Goal: Transaction & Acquisition: Purchase product/service

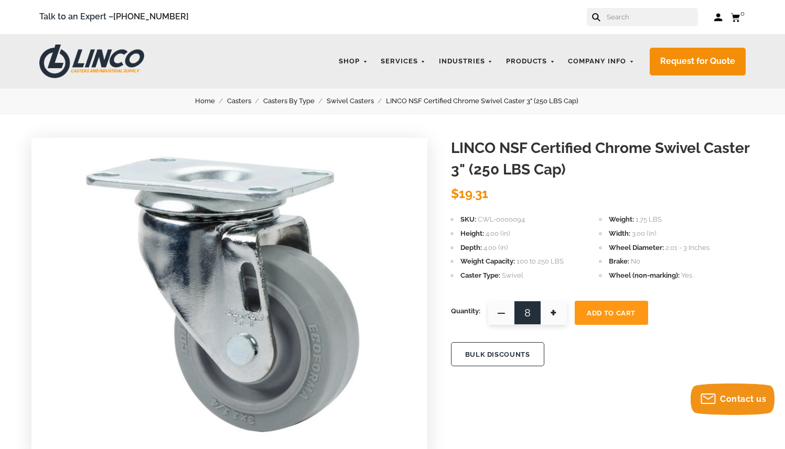
click at [610, 316] on span "Add To Cart" at bounding box center [611, 313] width 49 height 8
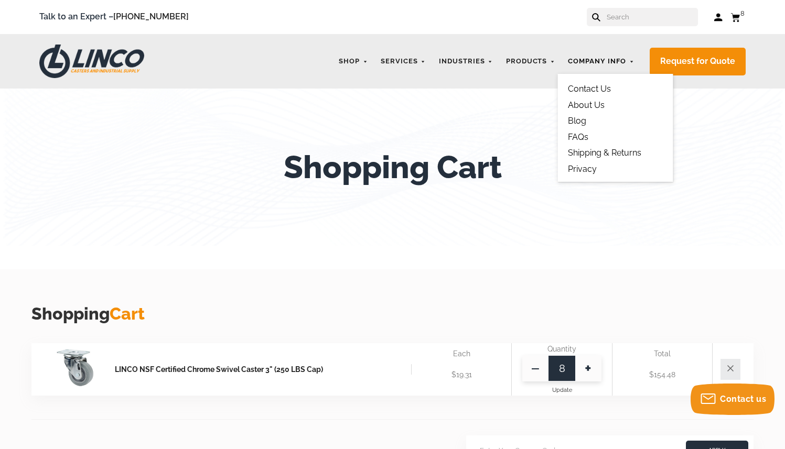
click at [628, 60] on link "Company Info" at bounding box center [601, 61] width 77 height 20
click at [604, 87] on link "Contact Us" at bounding box center [589, 89] width 43 height 10
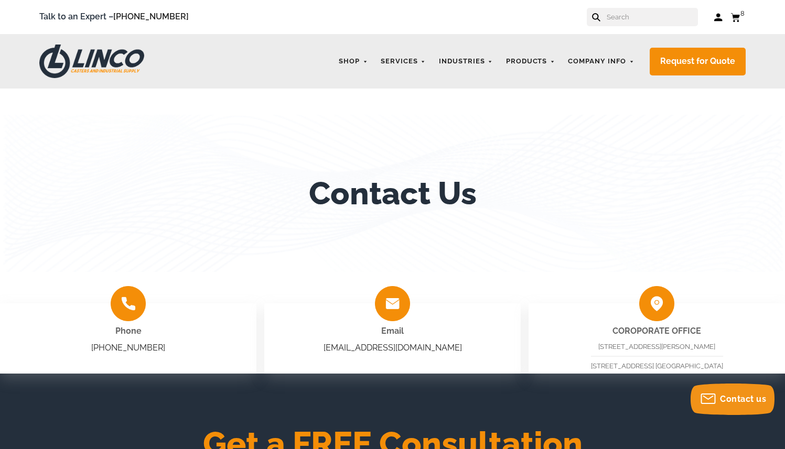
click at [737, 19] on use at bounding box center [734, 17] width 9 height 8
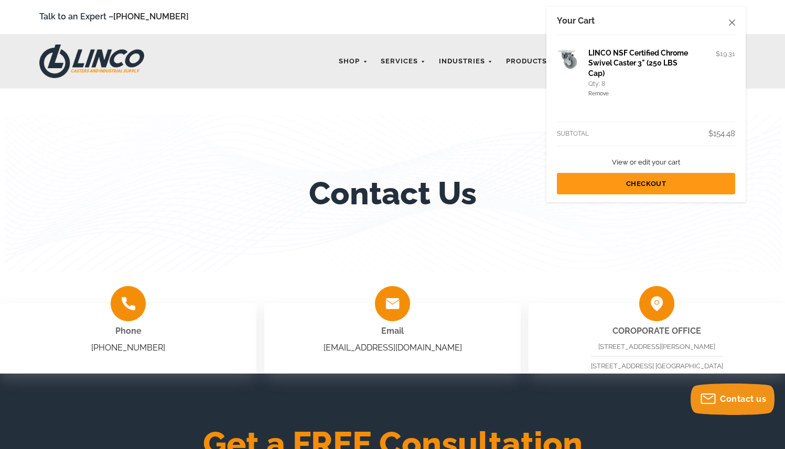
click at [655, 186] on link "Checkout" at bounding box center [646, 183] width 178 height 21
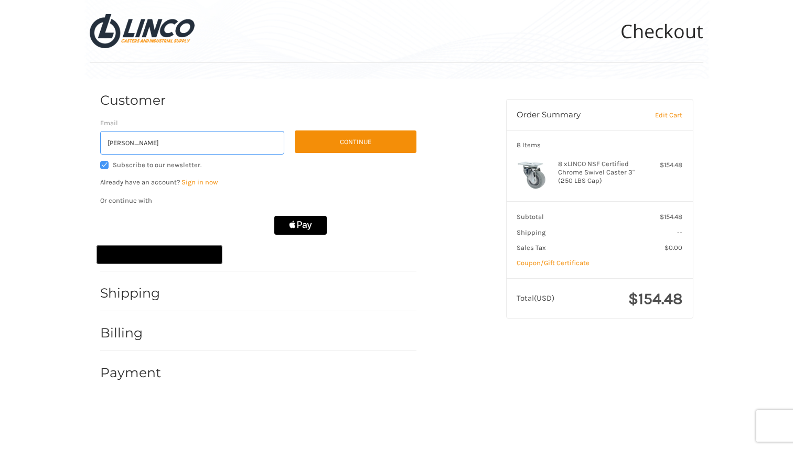
type input "havlin@hanover.edu"
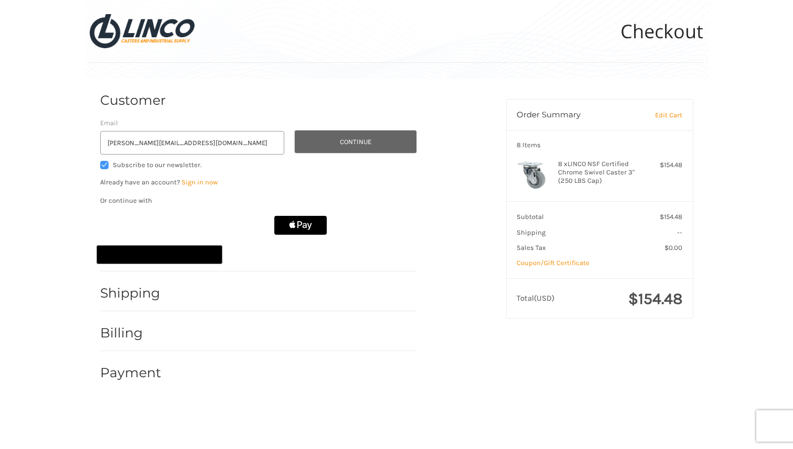
click at [330, 144] on button "Continue" at bounding box center [356, 142] width 122 height 23
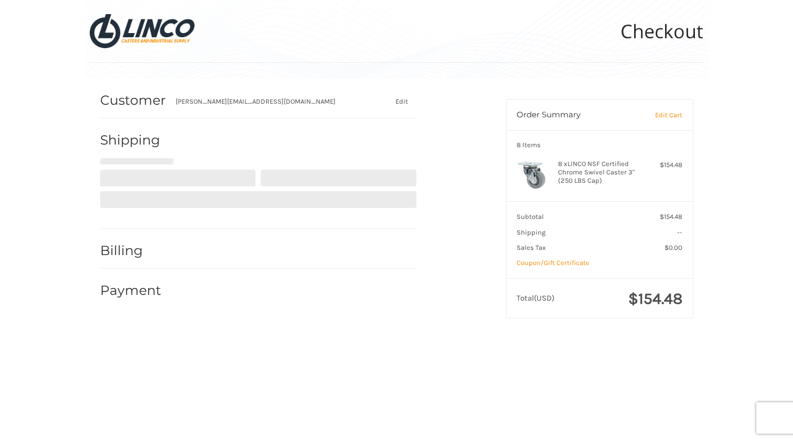
select select "US"
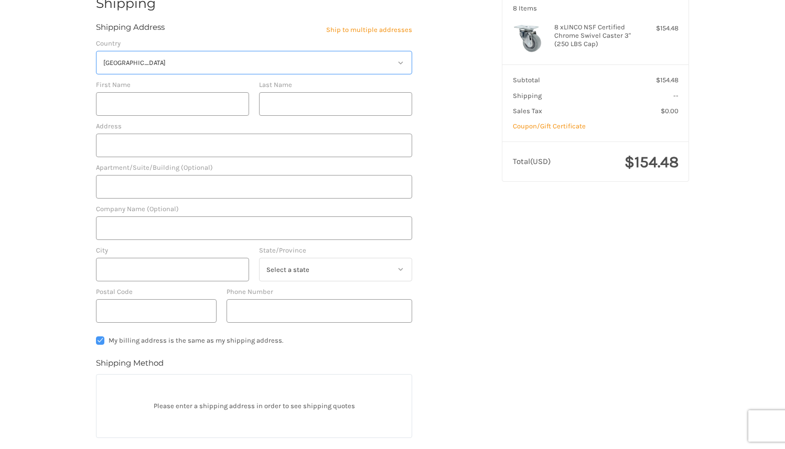
scroll to position [135, 0]
click at [184, 101] on input "First Name" at bounding box center [172, 106] width 153 height 24
type input "Kevin"
type input "Havlin"
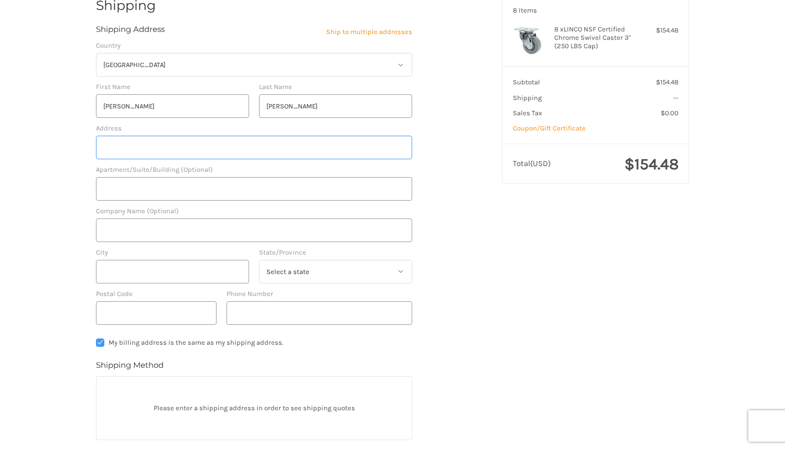
type input "517 Ball dr"
type input "Hanover College"
type input "Hanover"
select select "IN"
type input "47243"
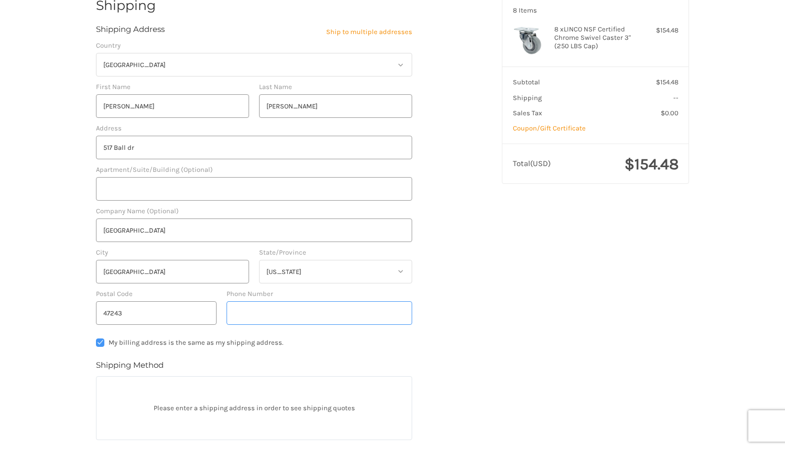
type input "8122210245"
radio input "true"
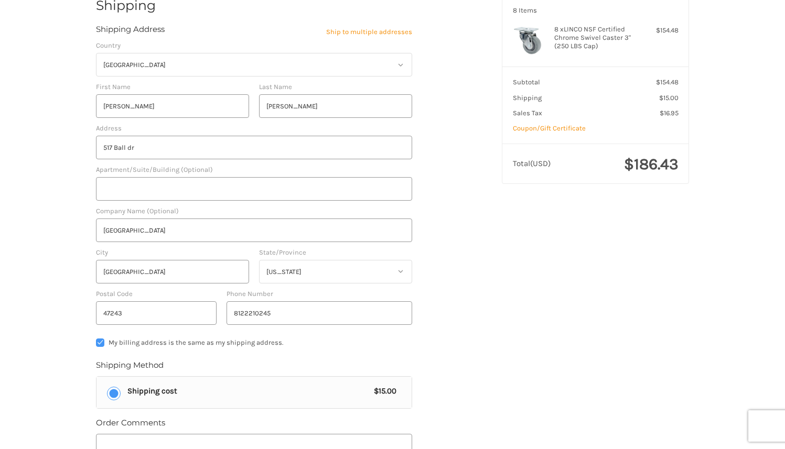
click at [101, 344] on label "My billing address is the same as my shipping address." at bounding box center [254, 343] width 316 height 8
click at [96, 339] on input "My billing address is the same as my shipping address." at bounding box center [96, 339] width 1 height 1
checkbox input "false"
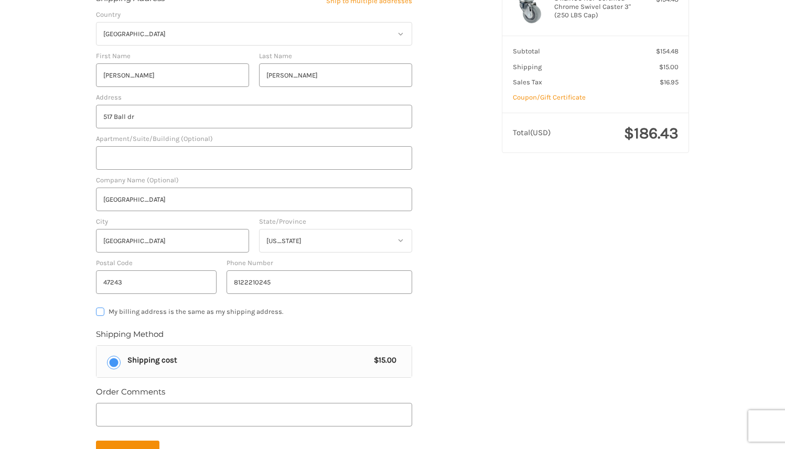
scroll to position [166, 0]
drag, startPoint x: 138, startPoint y: 116, endPoint x: 96, endPoint y: 114, distance: 42.5
click at [96, 114] on input "517 Ball dr" at bounding box center [254, 116] width 316 height 24
click at [125, 118] on input "4365 n county road 800 E" at bounding box center [254, 116] width 316 height 24
click at [130, 117] on input "4365 N county road 800 E" at bounding box center [254, 116] width 316 height 24
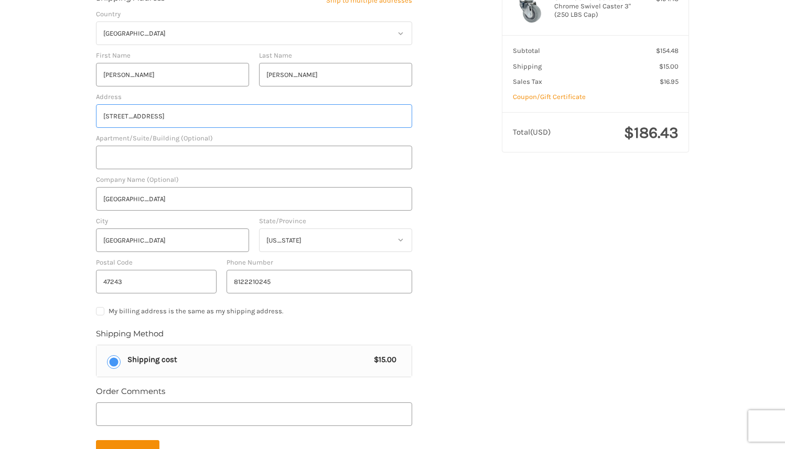
type input "4365 N County road 800 E"
drag, startPoint x: 136, startPoint y: 243, endPoint x: 96, endPoint y: 239, distance: 40.1
click at [96, 239] on input "Hanover" at bounding box center [172, 241] width 153 height 24
type input "Milan"
click at [122, 284] on input "47243" at bounding box center [156, 282] width 121 height 24
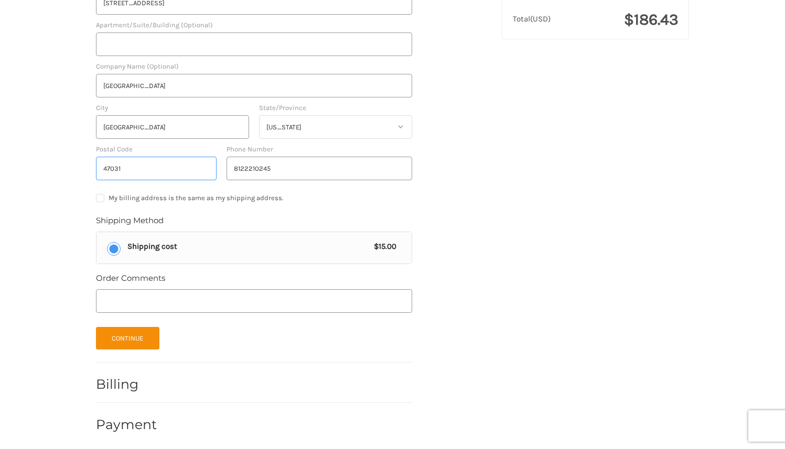
scroll to position [283, 0]
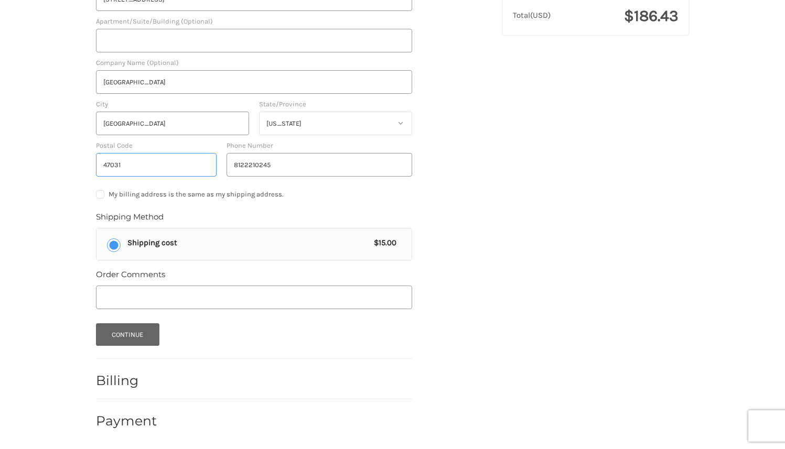
type input "47031"
click at [136, 341] on button "Continue" at bounding box center [127, 335] width 63 height 23
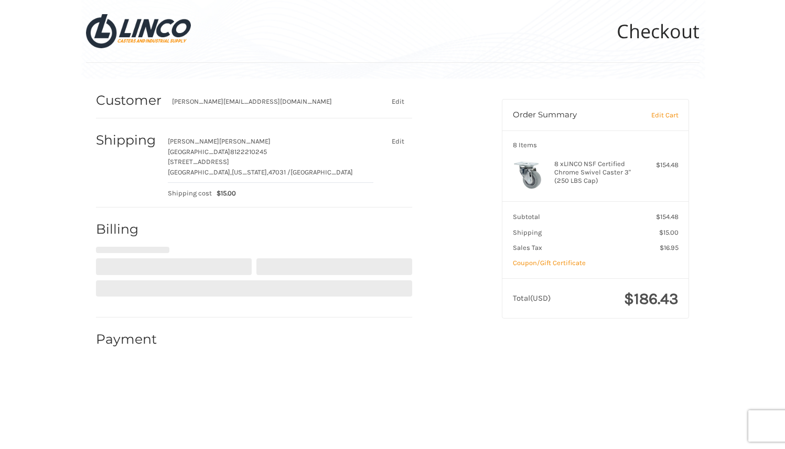
scroll to position [0, 0]
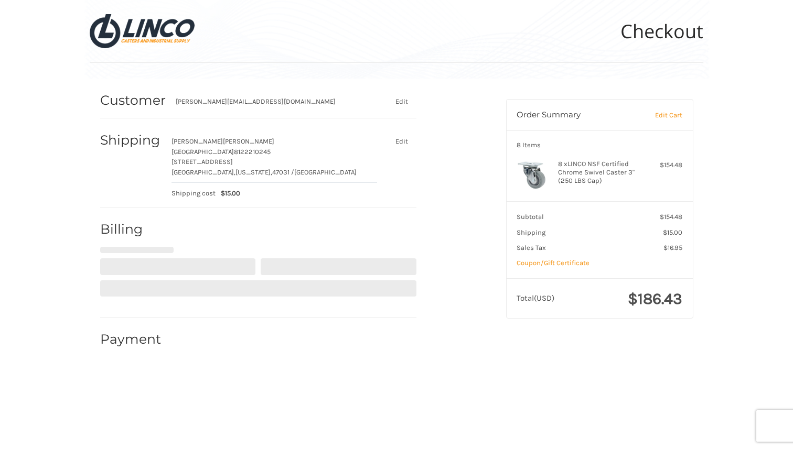
select select "US"
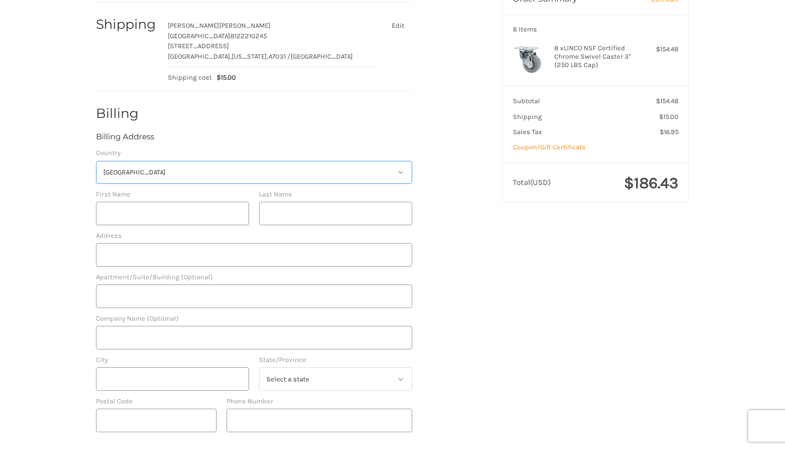
scroll to position [117, 0]
click at [136, 214] on input "First Name" at bounding box center [172, 212] width 153 height 24
type input "Kevin"
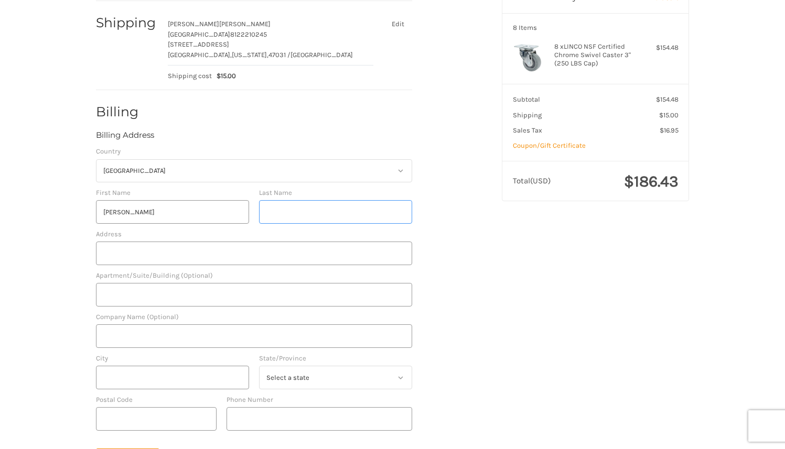
type input "Havlin"
type input "517 Ball dr"
type input "Hanover College"
type input "Hanover"
select select "IN"
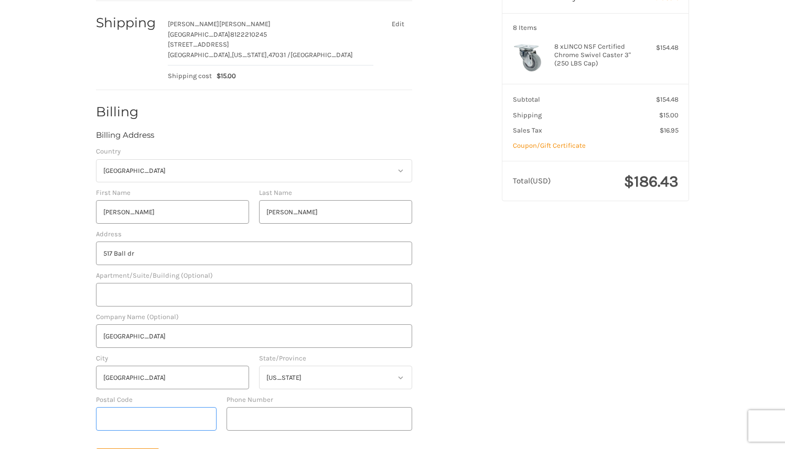
type input "47243"
type input "18122210245"
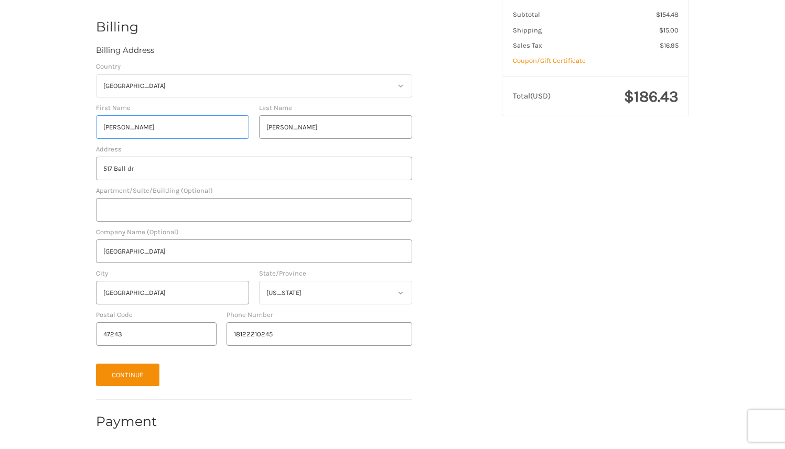
scroll to position [203, 0]
click at [116, 383] on button "Continue" at bounding box center [127, 375] width 63 height 23
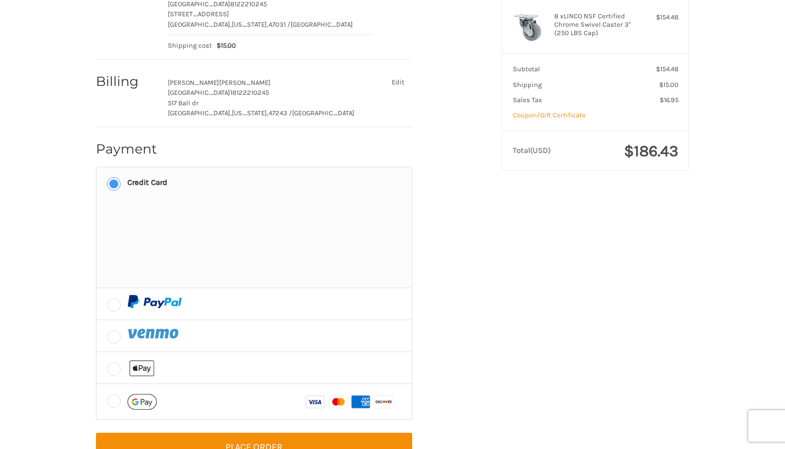
scroll to position [182, 0]
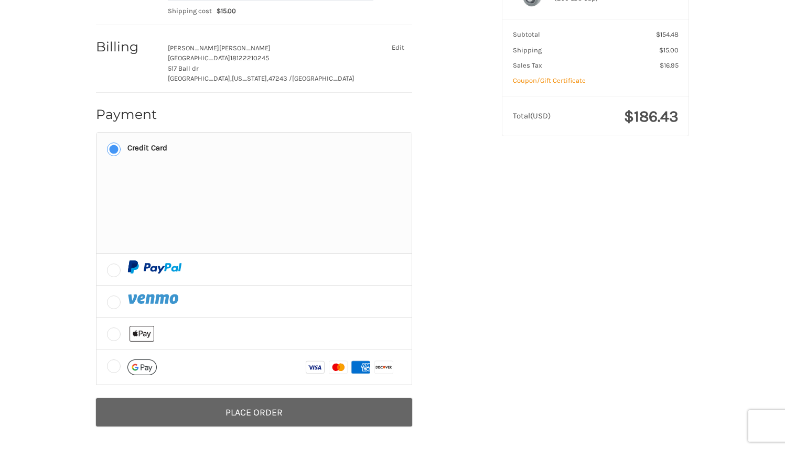
click at [255, 415] on button "Place Order" at bounding box center [254, 412] width 316 height 29
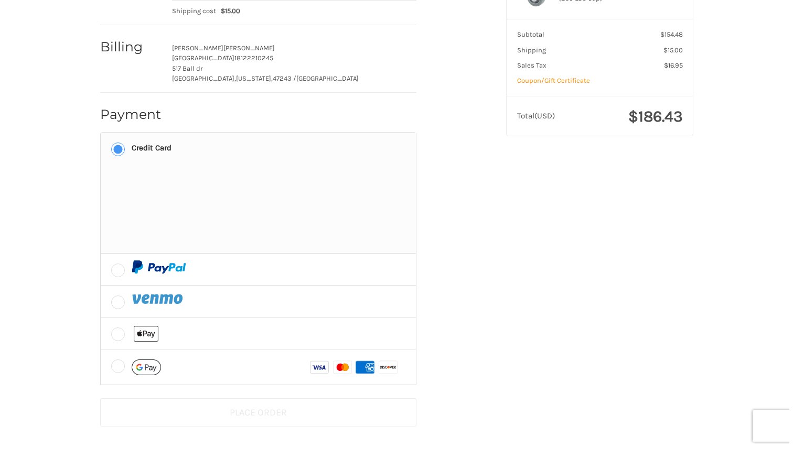
scroll to position [0, 0]
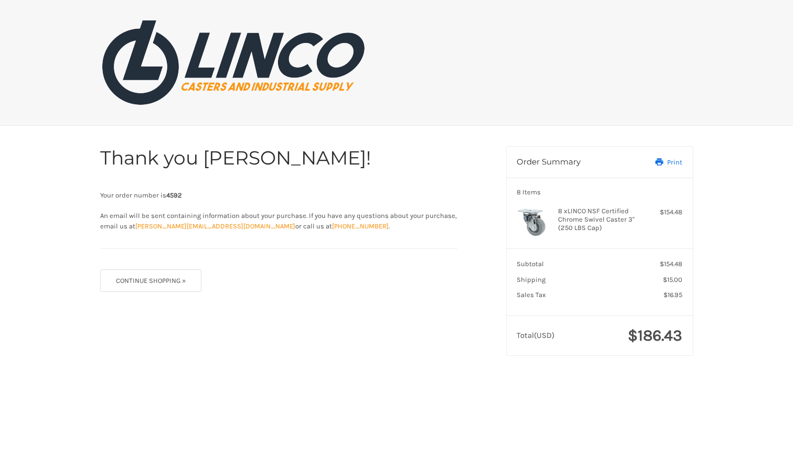
click at [670, 165] on link "Print" at bounding box center [657, 162] width 50 height 10
click at [674, 162] on link "Print" at bounding box center [657, 162] width 50 height 10
